Goal: Task Accomplishment & Management: Manage account settings

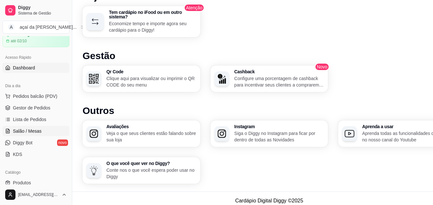
scroll to position [18, 0]
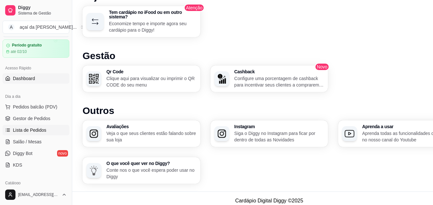
click at [44, 127] on span "Lista de Pedidos" at bounding box center [30, 130] width 34 height 6
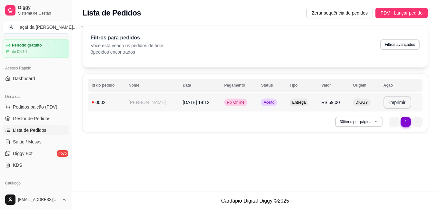
click at [133, 102] on td "[PERSON_NAME]" at bounding box center [152, 102] width 54 height 18
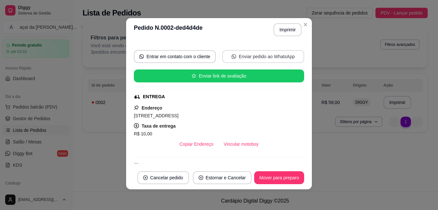
scroll to position [97, 0]
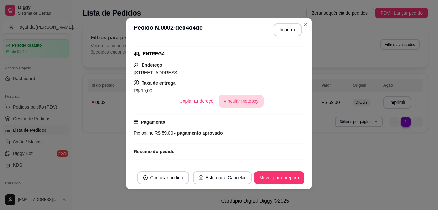
click at [242, 99] on button "Vincular motoboy" at bounding box center [241, 101] width 45 height 13
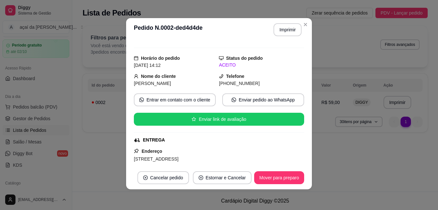
scroll to position [65, 0]
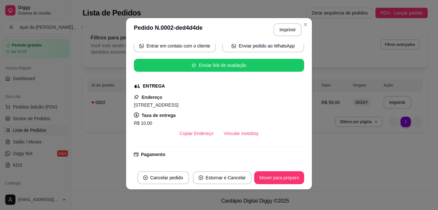
click at [152, 113] on strong "Taxa de entrega" at bounding box center [159, 115] width 34 height 5
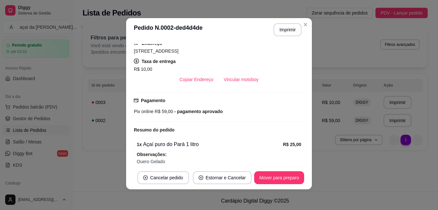
scroll to position [161, 0]
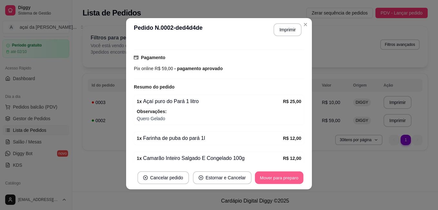
click at [287, 179] on button "Mover para preparo" at bounding box center [279, 177] width 48 height 13
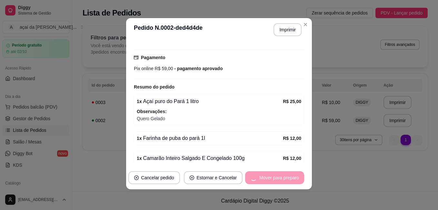
scroll to position [188, 0]
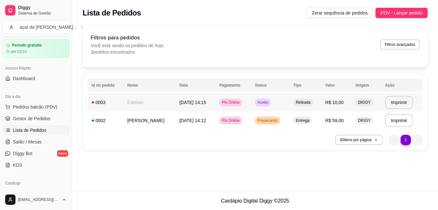
click at [151, 105] on td "Edelson" at bounding box center [150, 102] width 52 height 18
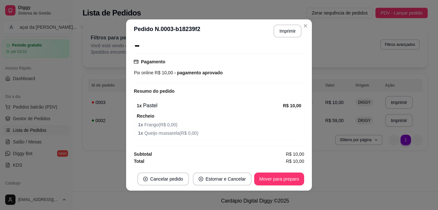
scroll to position [1, 0]
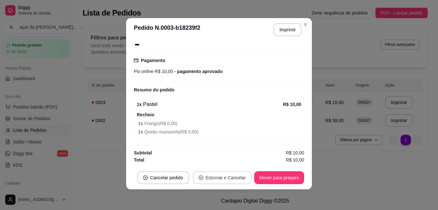
click at [213, 178] on button "Estornar e Cancelar" at bounding box center [222, 177] width 59 height 13
click at [204, 160] on button "não" at bounding box center [210, 161] width 25 height 13
click at [177, 175] on button "Cancelar pedido" at bounding box center [163, 177] width 50 height 13
click at [219, 182] on button "Estornar e Cancelar" at bounding box center [222, 177] width 59 height 13
click at [222, 175] on button "Estornar e Cancelar" at bounding box center [222, 177] width 59 height 13
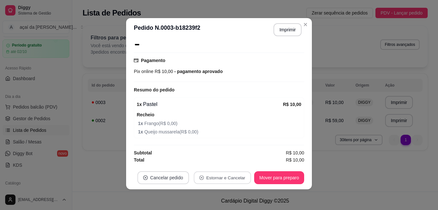
click at [168, 173] on button "Cancelar pedido" at bounding box center [163, 177] width 52 height 13
click at [176, 173] on button "Cancelar pedido" at bounding box center [163, 177] width 50 height 13
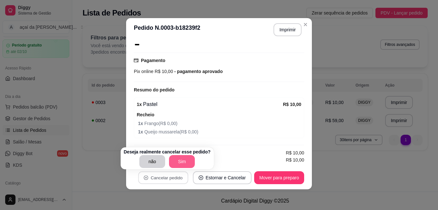
click at [187, 162] on button "Sim" at bounding box center [182, 161] width 26 height 13
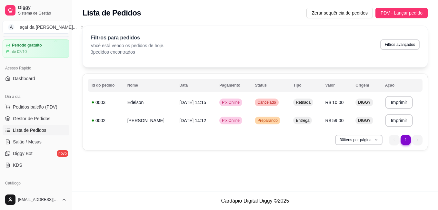
drag, startPoint x: 414, startPoint y: 142, endPoint x: 409, endPoint y: 141, distance: 4.9
click at [412, 141] on ul "1 1" at bounding box center [406, 139] width 34 height 10
click at [409, 140] on li "1" at bounding box center [406, 139] width 10 height 10
click at [179, 101] on span "[DATE] 14:15" at bounding box center [192, 102] width 27 height 5
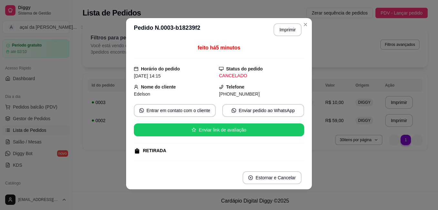
scroll to position [65, 0]
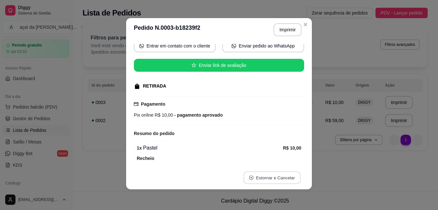
click at [284, 175] on button "Estornar e Cancelar" at bounding box center [272, 177] width 57 height 13
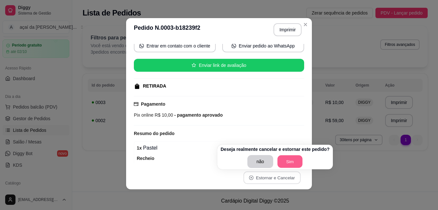
click at [284, 161] on button "Sim" at bounding box center [289, 161] width 25 height 13
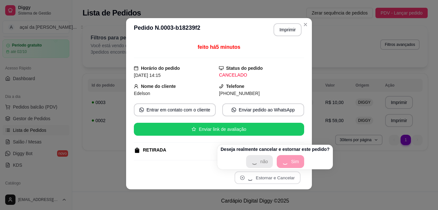
scroll to position [0, 0]
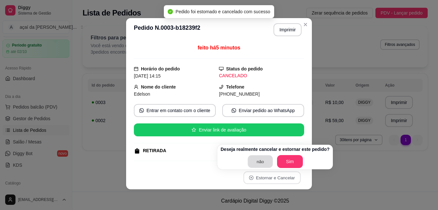
click at [259, 160] on button "não" at bounding box center [260, 161] width 25 height 13
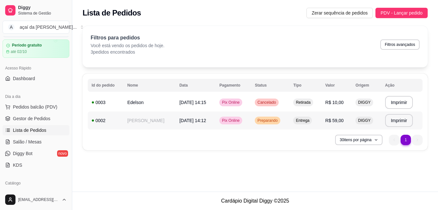
click at [195, 123] on td "[DATE] 14:12" at bounding box center [195, 120] width 40 height 18
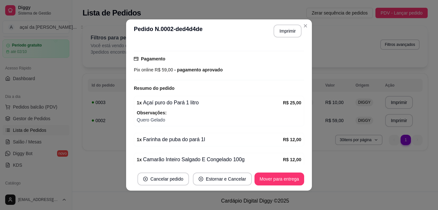
scroll to position [188, 0]
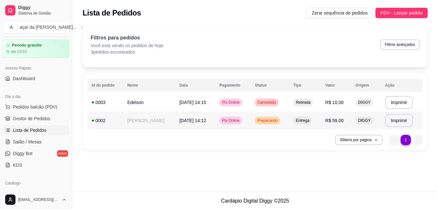
click at [243, 120] on td "Pix Online" at bounding box center [232, 120] width 35 height 18
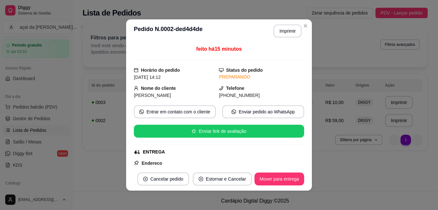
scroll to position [11, 0]
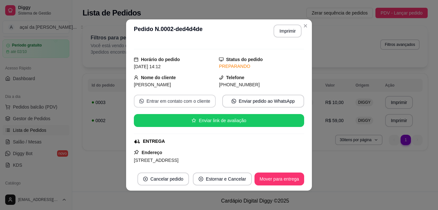
click at [202, 97] on button "Entrar em contato com o cliente" at bounding box center [175, 101] width 82 height 13
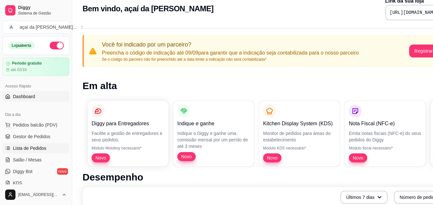
scroll to position [22, 0]
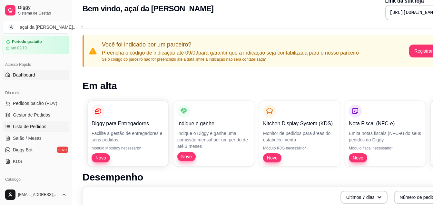
click at [42, 125] on span "Lista de Pedidos" at bounding box center [30, 126] width 34 height 6
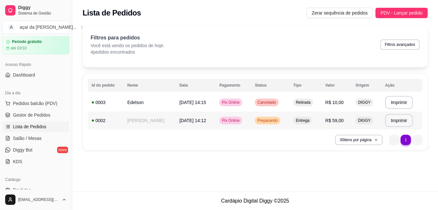
click at [179, 121] on span "[DATE] 14:12" at bounding box center [192, 120] width 27 height 5
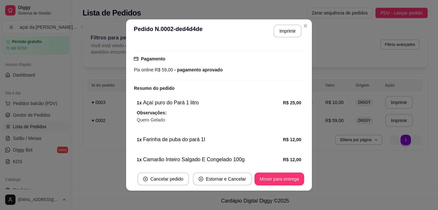
scroll to position [188, 0]
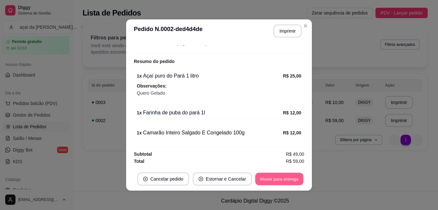
click at [278, 175] on button "Mover para entrega" at bounding box center [279, 179] width 48 height 13
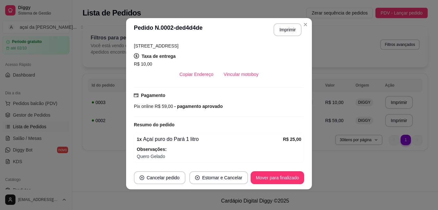
scroll to position [102, 0]
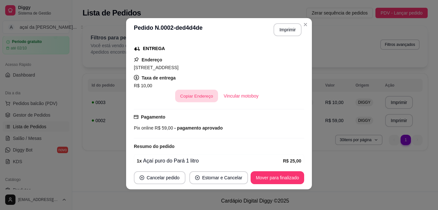
click at [205, 96] on button "Copiar Endereço" at bounding box center [196, 96] width 43 height 13
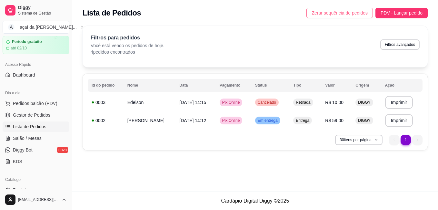
click at [340, 11] on span "Zerar sequência de pedidos" at bounding box center [340, 12] width 56 height 7
click at [140, 51] on p "4 pedidos encontrados" at bounding box center [128, 52] width 74 height 6
click at [122, 43] on p "Você está vendo os pedidos de hoje." at bounding box center [128, 45] width 74 height 6
click at [204, 54] on div "Filtros para pedidos Você está vendo os pedidos de hoje. 4 pedidos encontrados …" at bounding box center [255, 44] width 329 height 21
drag, startPoint x: 334, startPoint y: 70, endPoint x: 373, endPoint y: 67, distance: 39.8
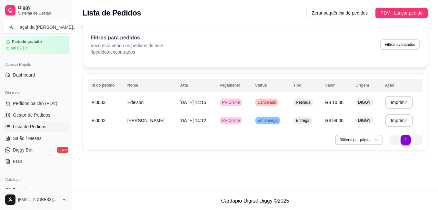
click at [340, 70] on div "**********" at bounding box center [255, 88] width 345 height 124
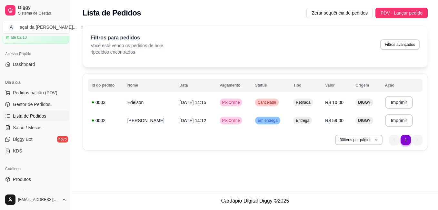
click at [31, 118] on span "Lista de Pedidos" at bounding box center [30, 116] width 34 height 6
click at [35, 116] on span "Lista de Pedidos" at bounding box center [30, 116] width 34 height 6
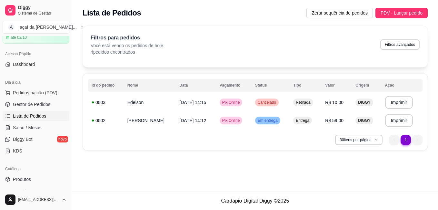
click at [35, 115] on span "Lista de Pedidos" at bounding box center [30, 116] width 34 height 6
click at [373, 140] on button "30 itens por página" at bounding box center [358, 139] width 47 height 10
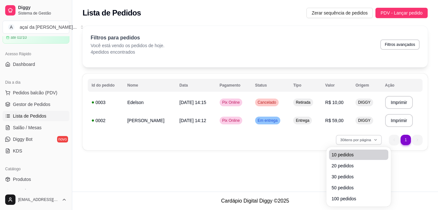
click at [353, 157] on span "10 pedidos" at bounding box center [359, 154] width 54 height 6
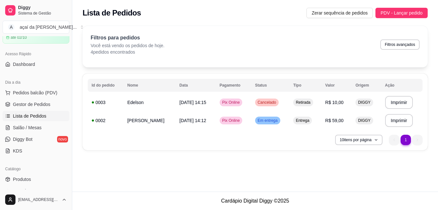
click at [409, 144] on ul "1 1" at bounding box center [406, 139] width 34 height 10
click at [404, 142] on li "1" at bounding box center [406, 139] width 10 height 10
click at [179, 105] on td "[DATE] 14:15" at bounding box center [195, 102] width 40 height 18
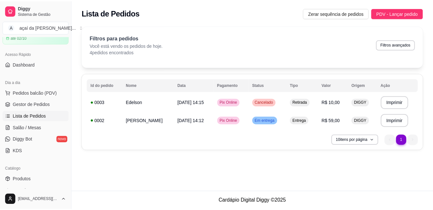
scroll to position [65, 0]
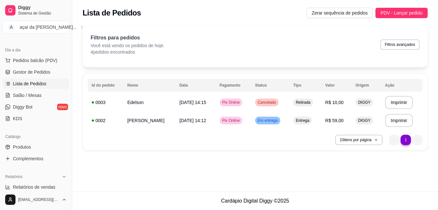
click at [36, 85] on span "Lista de Pedidos" at bounding box center [30, 83] width 34 height 6
click at [51, 105] on link "Diggy Bot novo" at bounding box center [36, 107] width 67 height 10
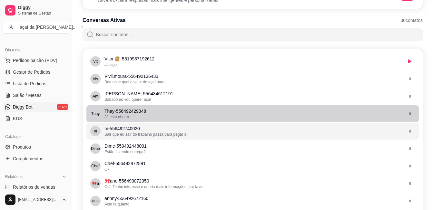
scroll to position [97, 0]
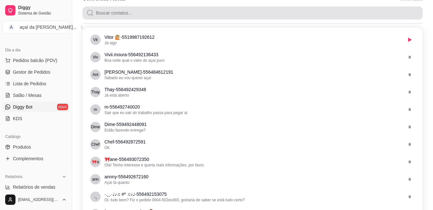
click at [168, 16] on input "Buscar contatos..." at bounding box center [256, 12] width 325 height 13
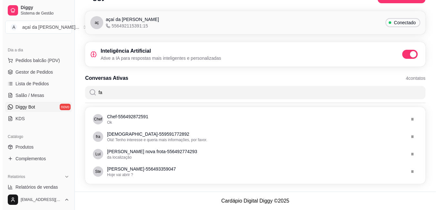
scroll to position [0, 0]
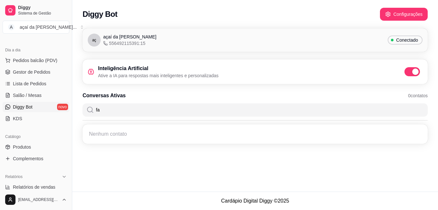
type input "f"
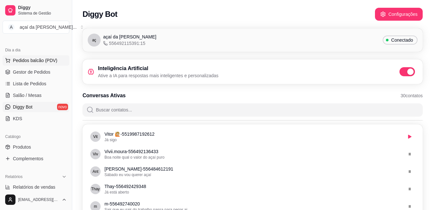
click at [53, 61] on span "Pedidos balcão (PDV)" at bounding box center [35, 60] width 45 height 6
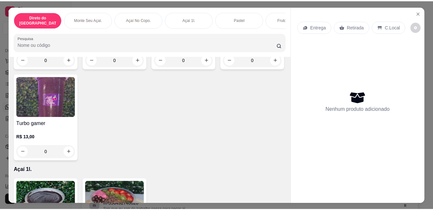
scroll to position [462, 0]
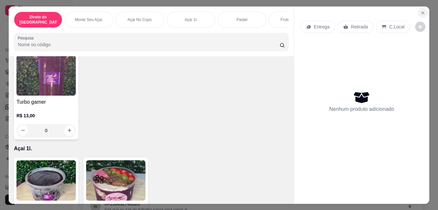
click at [421, 10] on icon "Close" at bounding box center [422, 12] width 5 height 5
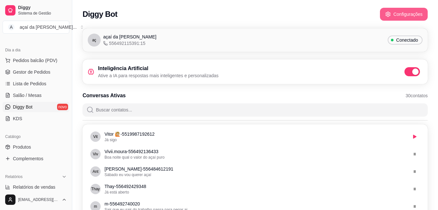
click at [3, 55] on button "Pedidos balcão (PDV)" at bounding box center [36, 60] width 67 height 10
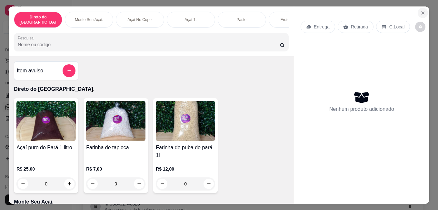
click at [420, 10] on icon "Close" at bounding box center [422, 12] width 5 height 5
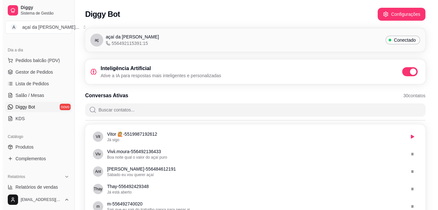
scroll to position [75, 0]
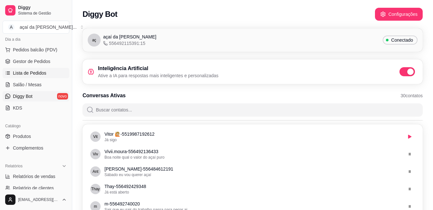
click at [23, 72] on span "Lista de Pedidos" at bounding box center [30, 73] width 34 height 6
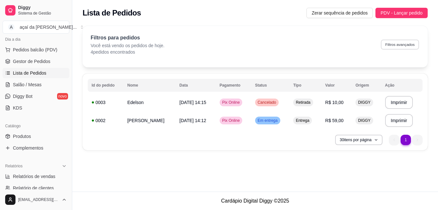
click at [399, 41] on button "Filtros avançados" at bounding box center [400, 44] width 38 height 10
select select "0"
click at [259, 115] on td "Em entrega" at bounding box center [270, 120] width 38 height 18
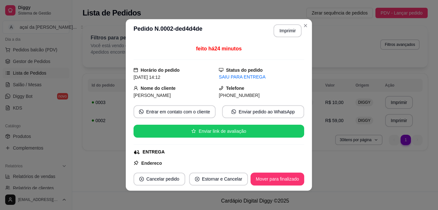
click at [266, 124] on div "feito há 24 minutos Horário do pedido [DATE] 14:12 Status do pedido SAIU PARA E…" at bounding box center [219, 105] width 171 height 120
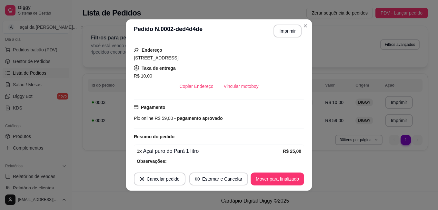
scroll to position [102, 0]
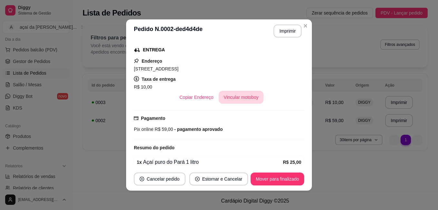
click at [242, 101] on button "Vincular motoboy" at bounding box center [241, 97] width 45 height 13
click at [305, 20] on header "**********" at bounding box center [219, 30] width 186 height 23
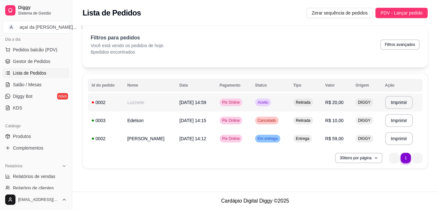
click at [230, 105] on div "Pix Online" at bounding box center [231, 102] width 23 height 8
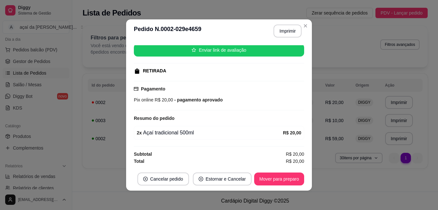
scroll to position [1, 0]
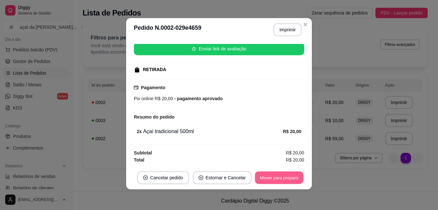
click at [278, 176] on button "Mover para preparo" at bounding box center [279, 177] width 48 height 13
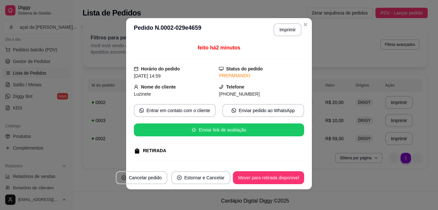
scroll to position [0, 0]
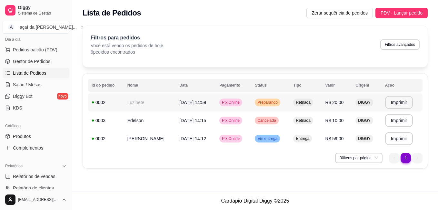
click at [261, 107] on td "Preparando" at bounding box center [270, 102] width 38 height 18
click at [179, 104] on span "[DATE] 14:59" at bounding box center [192, 102] width 27 height 5
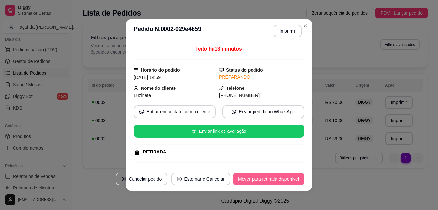
click at [289, 178] on button "Mover para retirada disponível" at bounding box center [268, 178] width 71 height 13
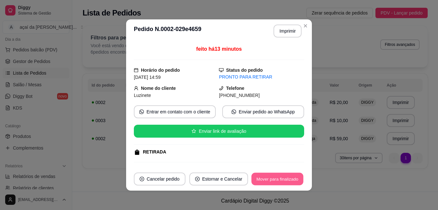
click at [281, 177] on button "Mover para finalizado" at bounding box center [278, 179] width 52 height 13
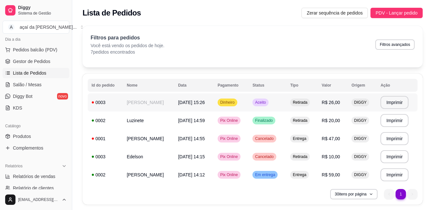
click at [191, 100] on span "[DATE] 15:26" at bounding box center [191, 102] width 27 height 5
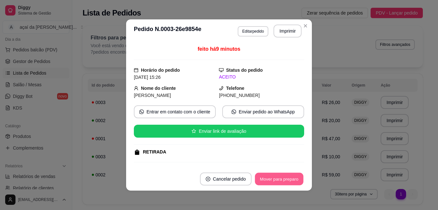
click at [294, 181] on button "Mover para preparo" at bounding box center [279, 179] width 48 height 13
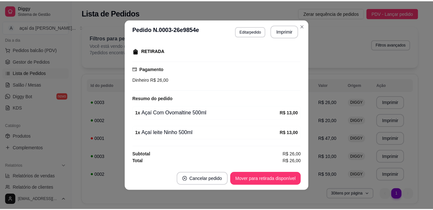
scroll to position [1, 0]
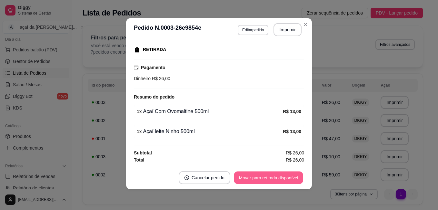
click at [274, 178] on button "Mover para retirada disponível" at bounding box center [268, 177] width 69 height 13
